Goal: Task Accomplishment & Management: Manage account settings

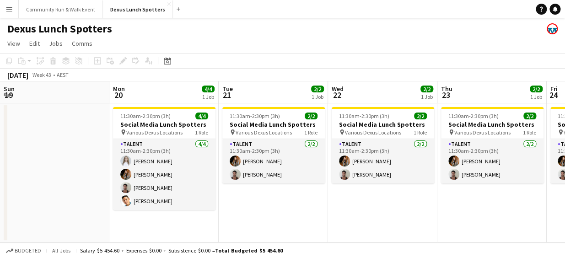
scroll to position [0, 440]
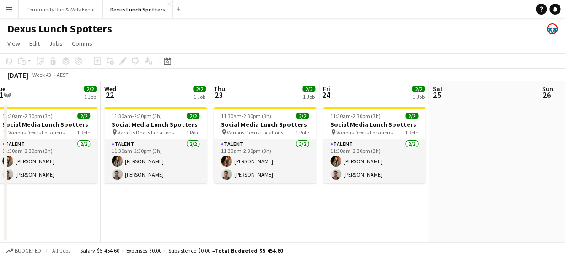
drag, startPoint x: 171, startPoint y: 208, endPoint x: 384, endPoint y: 238, distance: 214.9
click at [384, 238] on app-calendar-viewport "Sun 19 Mon 20 4/4 1 Job Tue 21 2/2 1 Job Wed 22 2/2 1 Job Thu 23 2/2 1 Job Fri …" at bounding box center [282, 161] width 565 height 161
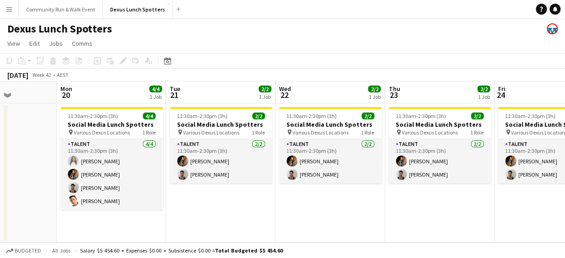
drag, startPoint x: 150, startPoint y: 219, endPoint x: 324, endPoint y: 218, distance: 174.8
click at [324, 218] on app-calendar-viewport "Fri 17 Sat 18 Sun 19 Mon 20 4/4 1 Job Tue 21 2/2 1 Job Wed 22 2/2 1 Job Thu 23 …" at bounding box center [282, 161] width 565 height 161
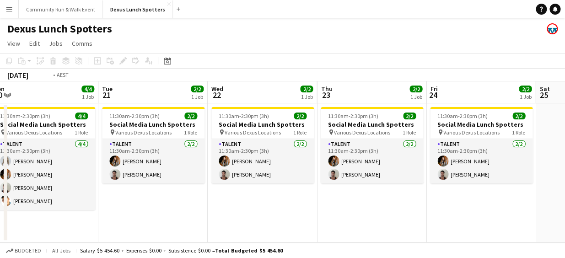
drag, startPoint x: 231, startPoint y: 207, endPoint x: 164, endPoint y: 219, distance: 68.7
click at [164, 219] on app-calendar-viewport "Fri 17 Sat 18 Sun 19 Mon 20 4/4 1 Job Tue 21 2/2 1 Job Wed 22 2/2 1 Job Thu 23 …" at bounding box center [282, 161] width 565 height 161
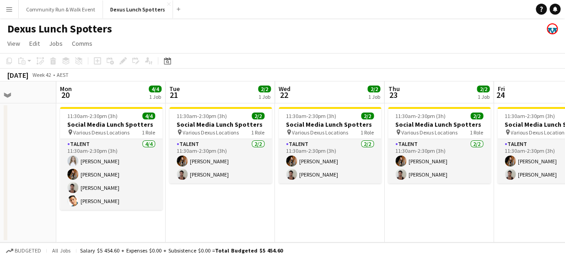
scroll to position [0, 269]
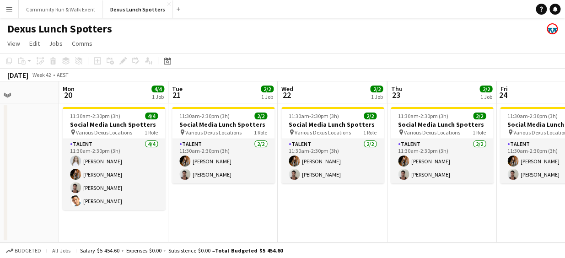
drag, startPoint x: 268, startPoint y: 219, endPoint x: 338, endPoint y: 209, distance: 71.2
click at [338, 209] on app-calendar-viewport "Fri 17 Sat 18 Sun 19 Mon 20 4/4 1 Job Tue 21 2/2 1 Job Wed 22 2/2 1 Job Thu 23 …" at bounding box center [282, 161] width 565 height 161
click at [338, 209] on app-date-cell "11:30am-2:30pm (3h) 2/2 Social Media Lunch Spotters pin Various Dexus Locations…" at bounding box center [332, 172] width 109 height 139
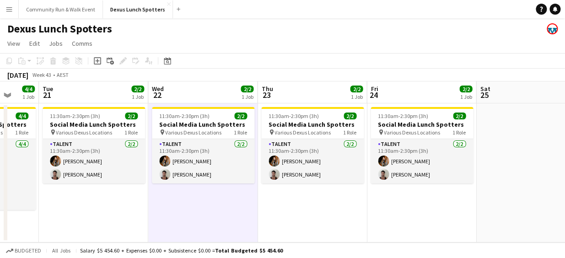
drag, startPoint x: 338, startPoint y: 209, endPoint x: 208, endPoint y: 220, distance: 130.4
click at [208, 220] on app-calendar-viewport "Fri 17 Sat 18 Sun 19 Mon 20 4/4 1 Job Tue 21 2/2 1 Job Wed 22 2/2 1 Job Thu 23 …" at bounding box center [282, 161] width 565 height 161
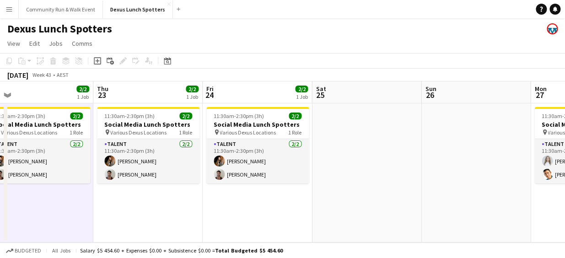
drag, startPoint x: 368, startPoint y: 216, endPoint x: 204, endPoint y: 196, distance: 165.5
click at [204, 196] on app-calendar-viewport "Sun 19 Mon 20 4/4 1 Job Tue 21 2/2 1 Job Wed 22 2/2 1 Job Thu 23 2/2 1 Job Fri …" at bounding box center [282, 161] width 565 height 161
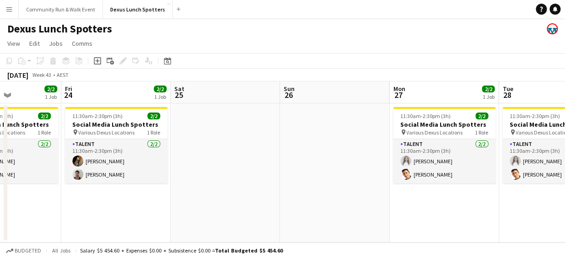
drag, startPoint x: 307, startPoint y: 190, endPoint x: 163, endPoint y: 183, distance: 143.8
click at [163, 183] on app-calendar-viewport "Tue 21 2/2 1 Job Wed 22 2/2 1 Job Thu 23 2/2 1 Job Fri 24 2/2 1 Job Sat 25 Sun …" at bounding box center [282, 161] width 565 height 161
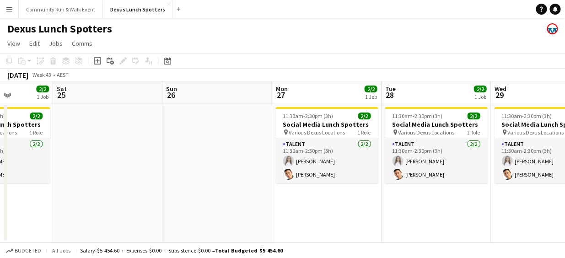
drag, startPoint x: 328, startPoint y: 156, endPoint x: 212, endPoint y: 134, distance: 117.4
click at [212, 134] on app-calendar-viewport "Tue 21 2/2 1 Job Wed 22 2/2 1 Job Thu 23 2/2 1 Job Fri 24 2/2 1 Job Sat 25 Sun …" at bounding box center [282, 161] width 565 height 161
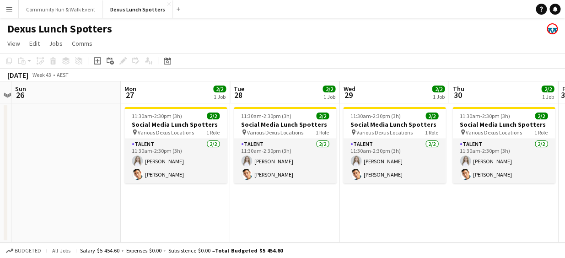
drag, startPoint x: 392, startPoint y: 196, endPoint x: 240, endPoint y: 208, distance: 151.9
click at [240, 208] on app-calendar-viewport "Thu 23 2/2 1 Job Fri 24 2/2 1 Job Sat 25 Sun 26 Mon 27 2/2 1 Job Tue 28 2/2 1 J…" at bounding box center [282, 161] width 565 height 161
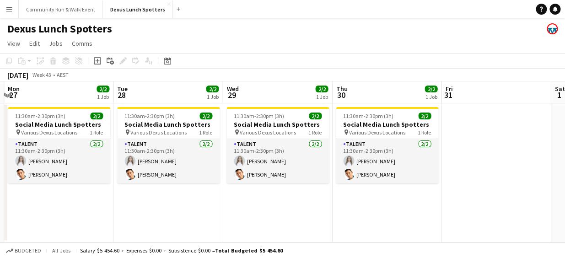
scroll to position [0, 436]
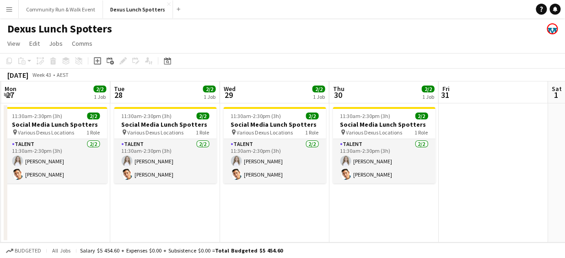
drag, startPoint x: 448, startPoint y: 209, endPoint x: 328, endPoint y: 211, distance: 119.4
click at [328, 211] on app-calendar-viewport "Thu 23 2/2 1 Job Fri 24 2/2 1 Job Sat 25 Sun 26 Mon 27 2/2 1 Job Tue 28 2/2 1 J…" at bounding box center [282, 161] width 565 height 161
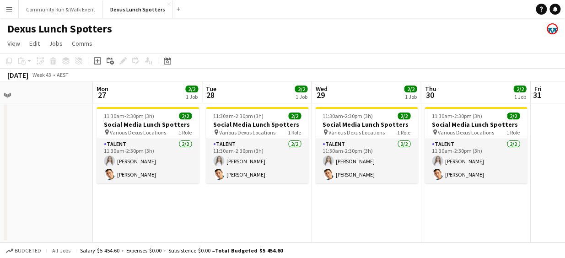
drag, startPoint x: 282, startPoint y: 211, endPoint x: 375, endPoint y: 222, distance: 93.5
click at [375, 222] on app-calendar-viewport "Thu 23 2/2 1 Job Fri 24 2/2 1 Job Sat 25 Sun 26 Mon 27 2/2 1 Job Tue 28 2/2 1 J…" at bounding box center [282, 161] width 565 height 161
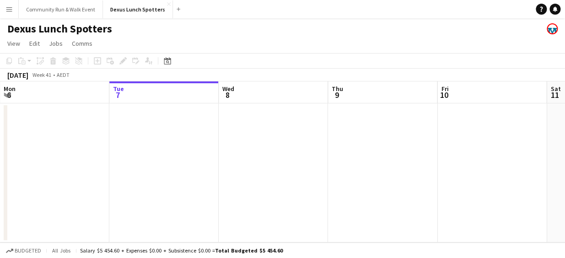
scroll to position [0, 380]
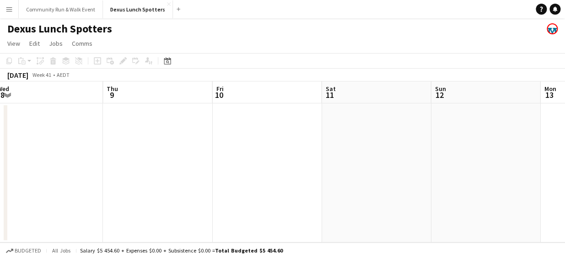
drag, startPoint x: 411, startPoint y: 152, endPoint x: 185, endPoint y: 151, distance: 226.0
click at [185, 151] on app-calendar-viewport "Sat 4 Sun 5 Mon 6 Tue 7 Wed 8 Thu 9 Fri 10 Sat 11 Sun 12 Mon 13 Tue 14" at bounding box center [282, 161] width 565 height 161
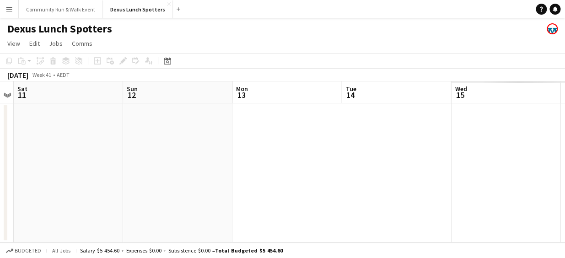
drag, startPoint x: 496, startPoint y: 151, endPoint x: 189, endPoint y: 148, distance: 307.5
click at [189, 148] on app-calendar-viewport "Wed 8 Thu 9 Fri 10 Sat 11 Sun 12 Mon 13 Tue 14 Wed 15 Thu 16 Fri 17 Sat 18" at bounding box center [282, 161] width 565 height 161
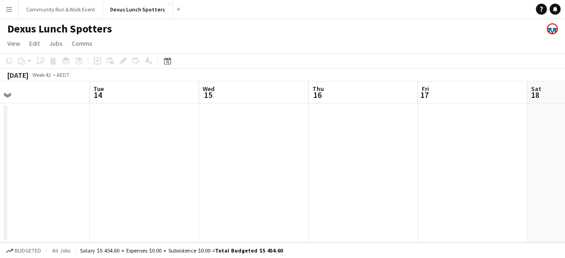
drag, startPoint x: 436, startPoint y: 178, endPoint x: 183, endPoint y: 140, distance: 254.9
click at [183, 140] on app-calendar-viewport "Fri 10 Sat 11 Sun 12 Mon 13 Tue 14 Wed 15 Thu 16 Fri 17 Sat 18 Sun 19 Mon 20" at bounding box center [282, 161] width 565 height 161
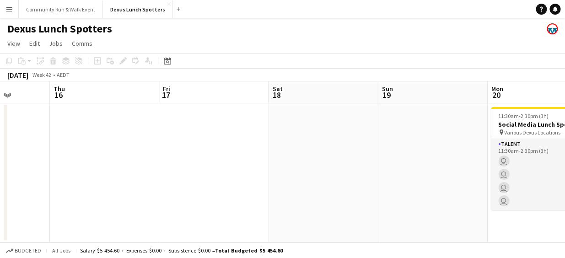
drag, startPoint x: 451, startPoint y: 146, endPoint x: 191, endPoint y: 146, distance: 260.3
click at [191, 146] on app-calendar-viewport "Sun 12 Mon 13 Tue 14 Wed 15 Thu 16 Fri 17 Sat 18 Sun 19 Mon 20 4/4 1 Job Tue 21…" at bounding box center [282, 161] width 565 height 161
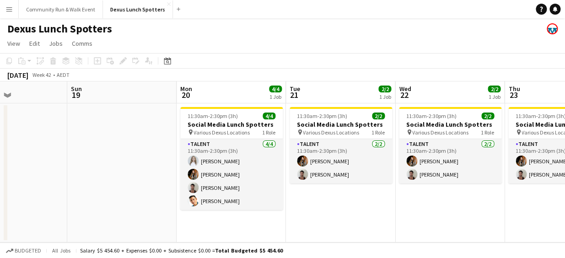
drag, startPoint x: 448, startPoint y: 156, endPoint x: 139, endPoint y: 116, distance: 311.3
click at [139, 116] on app-calendar-viewport "Thu 16 Fri 17 Sat 18 Sun 19 Mon 20 4/4 1 Job Tue 21 2/2 1 Job Wed 22 2/2 1 Job …" at bounding box center [282, 161] width 565 height 161
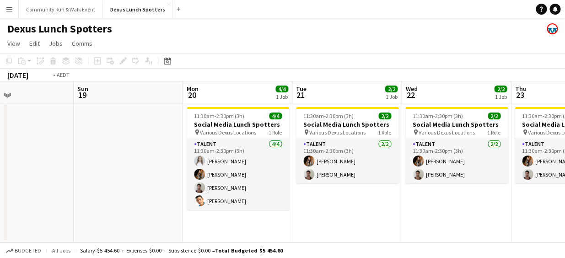
drag, startPoint x: 385, startPoint y: 209, endPoint x: 173, endPoint y: 212, distance: 211.8
click at [173, 212] on app-calendar-viewport "Thu 16 Fri 17 Sat 18 Sun 19 Mon 20 4/4 1 Job Tue 21 2/2 1 Job Wed 22 2/2 1 Job …" at bounding box center [282, 161] width 565 height 161
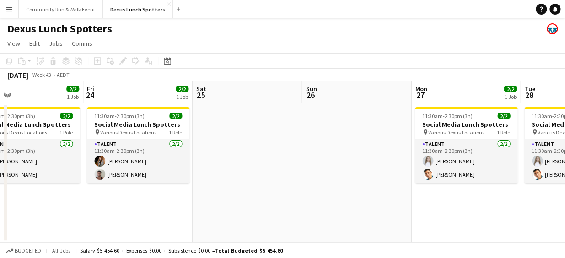
drag, startPoint x: 387, startPoint y: 234, endPoint x: 69, endPoint y: 189, distance: 321.6
click at [69, 189] on app-calendar-viewport "Mon 20 4/4 1 Job Tue 21 2/2 1 Job Wed 22 2/2 1 Job Thu 23 2/2 1 Job Fri 24 2/2 …" at bounding box center [282, 161] width 565 height 161
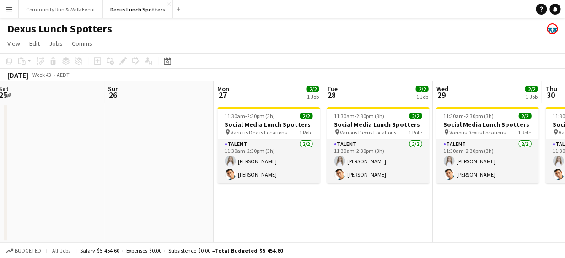
drag, startPoint x: 305, startPoint y: 169, endPoint x: 108, endPoint y: 162, distance: 197.8
click at [108, 162] on app-calendar-viewport "Wed 22 2/2 1 Job Thu 23 2/2 1 Job Fri 24 2/2 1 Job Sat 25 Sun 26 Mon 27 2/2 1 J…" at bounding box center [282, 161] width 565 height 161
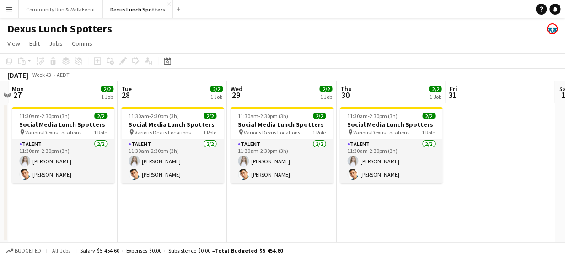
drag, startPoint x: 247, startPoint y: 181, endPoint x: 40, endPoint y: 160, distance: 207.9
click at [40, 160] on app-calendar-viewport "Fri 24 2/2 1 Job Sat 25 Sun 26 Mon 27 2/2 1 Job Tue 28 2/2 1 Job Wed 29 2/2 1 J…" at bounding box center [282, 161] width 565 height 161
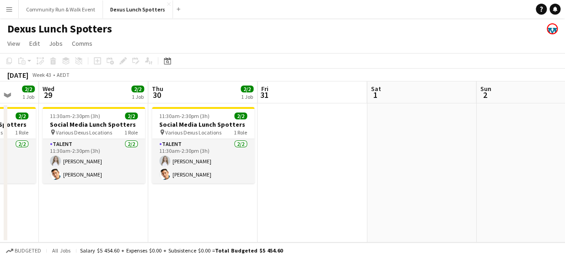
drag, startPoint x: 287, startPoint y: 169, endPoint x: 95, endPoint y: 168, distance: 192.2
click at [95, 168] on app-calendar-viewport "Sun 26 Mon 27 2/2 1 Job Tue 28 2/2 1 Job Wed 29 2/2 1 Job Thu 30 2/2 1 Job Fri …" at bounding box center [282, 161] width 565 height 161
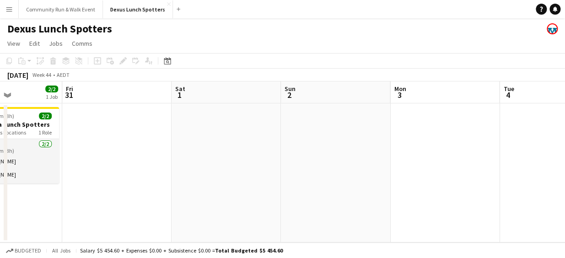
drag, startPoint x: 324, startPoint y: 169, endPoint x: 134, endPoint y: 151, distance: 191.7
click at [134, 151] on app-calendar-viewport "Tue 28 2/2 1 Job Wed 29 2/2 1 Job Thu 30 2/2 1 Job Fri 31 Sat 1 Sun 2 Mon 3 Tue…" at bounding box center [282, 161] width 565 height 161
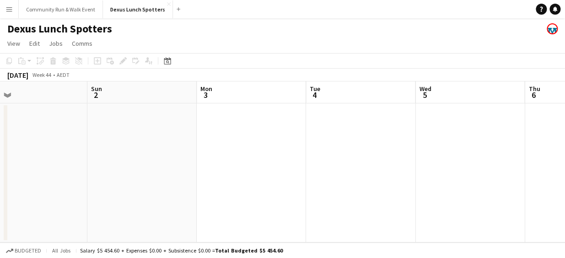
scroll to position [0, 274]
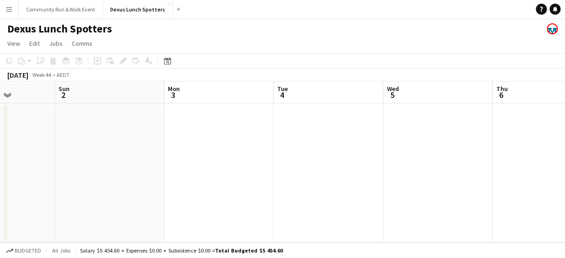
drag, startPoint x: 377, startPoint y: 133, endPoint x: 151, endPoint y: 128, distance: 226.1
click at [151, 128] on app-calendar-viewport "Thu 30 2/2 1 Job Fri 31 Sat 1 Sun 2 Mon 3 Tue 4 Wed 5 Thu 6 Fri 7 Sat 8 Sun 9 1…" at bounding box center [282, 161] width 565 height 161
click at [54, 8] on button "Community Run & Walk Event Close" at bounding box center [61, 9] width 84 height 18
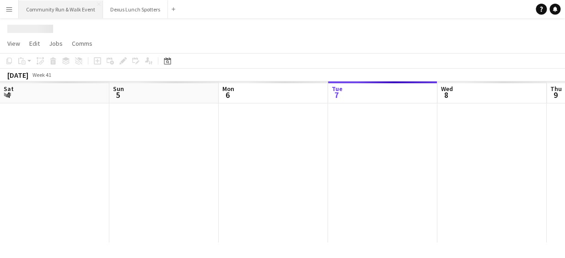
scroll to position [0, 219]
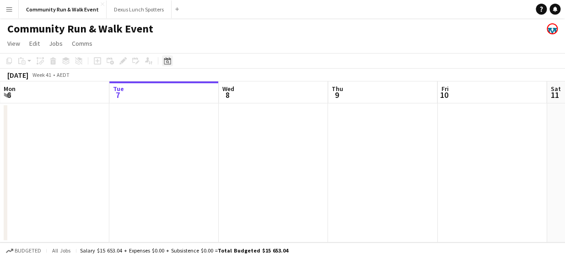
click at [164, 59] on icon "Date picker" at bounding box center [167, 60] width 7 height 7
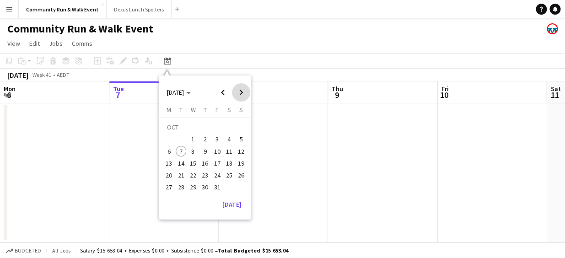
click at [245, 92] on span "Next month" at bounding box center [241, 92] width 18 height 18
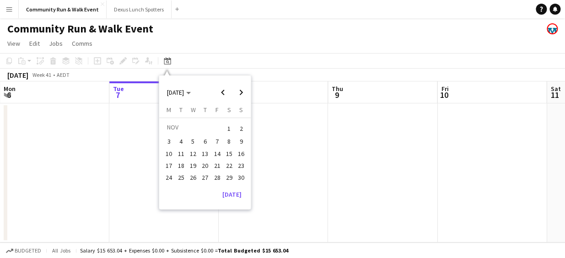
click at [241, 153] on span "16" at bounding box center [241, 153] width 11 height 11
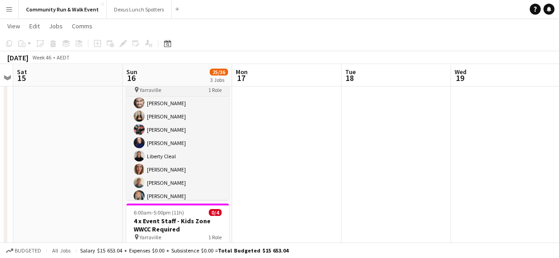
scroll to position [0, 0]
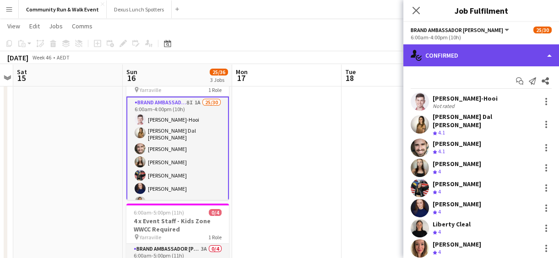
click at [465, 48] on div "single-neutral-actions-check-2 Confirmed" at bounding box center [481, 55] width 156 height 22
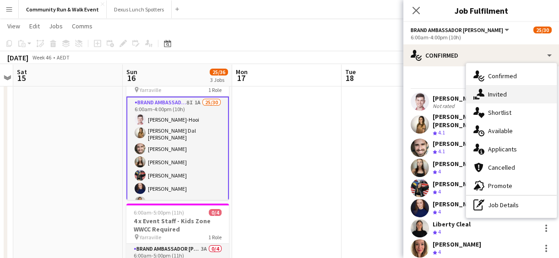
click at [485, 88] on div "single-neutral-actions-share-1 Invited" at bounding box center [511, 94] width 91 height 18
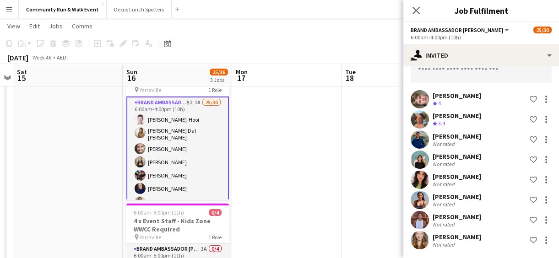
scroll to position [50, 0]
click at [413, 12] on icon "Close pop-in" at bounding box center [415, 10] width 9 height 9
